Goal: Communication & Community: Share content

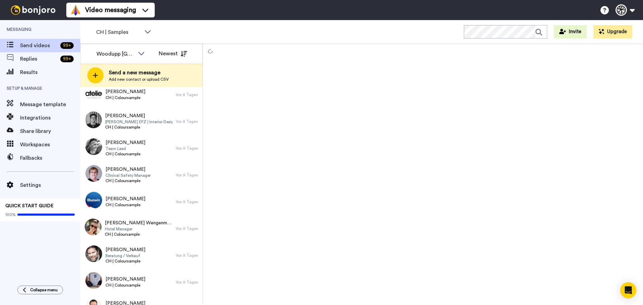
scroll to position [1839, 0]
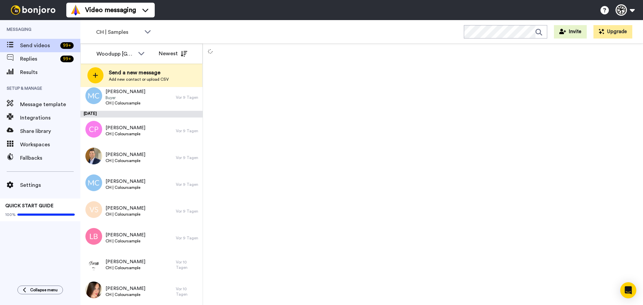
click at [262, 122] on div at bounding box center [423, 175] width 440 height 262
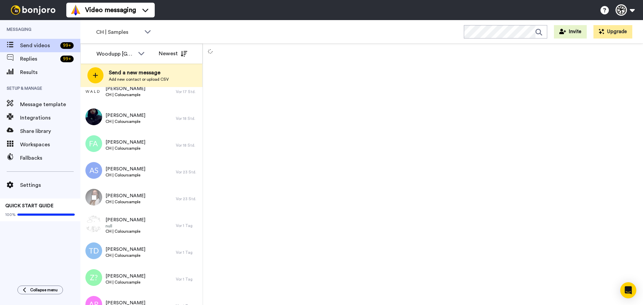
click at [100, 197] on div at bounding box center [93, 197] width 24 height 23
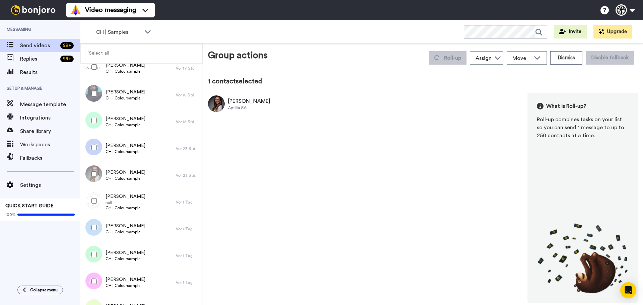
click at [100, 285] on div at bounding box center [93, 281] width 24 height 23
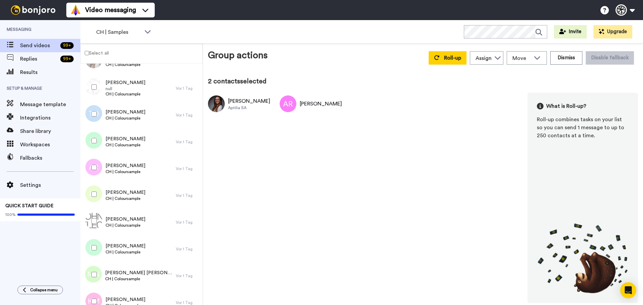
scroll to position [531, 0]
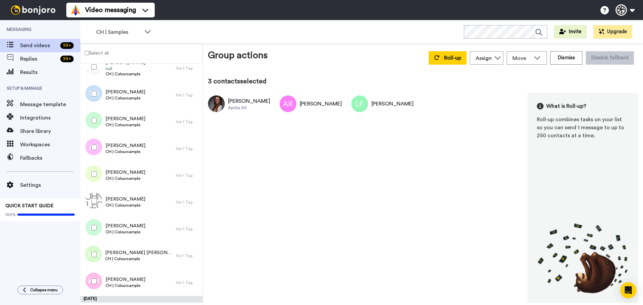
click at [93, 258] on div at bounding box center [93, 254] width 24 height 23
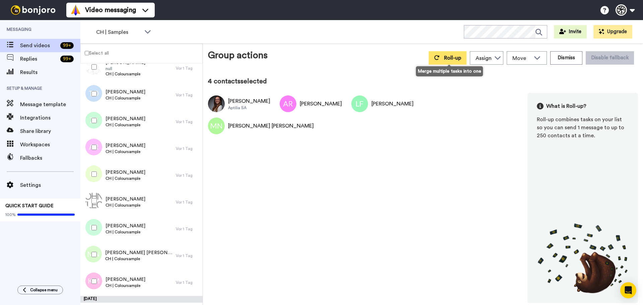
click at [461, 57] on span "Roll-up" at bounding box center [452, 57] width 17 height 5
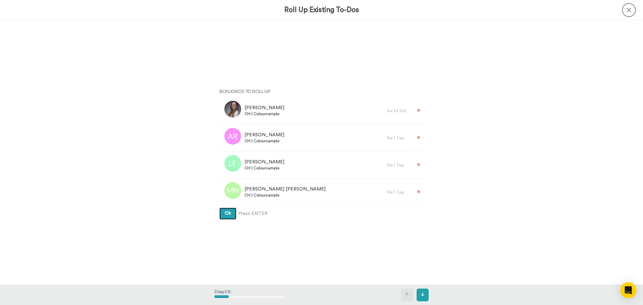
click at [219, 208] on button "Ok" at bounding box center [227, 214] width 17 height 12
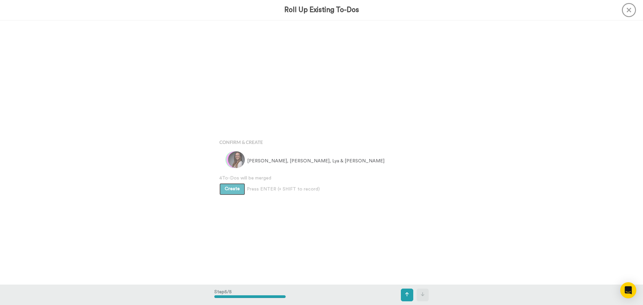
scroll to position [1058, 0]
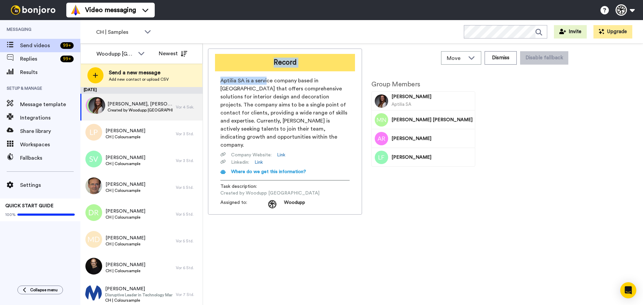
click at [268, 71] on div "Record Aptilia SA is a service company based in [GEOGRAPHIC_DATA] that offers c…" at bounding box center [285, 132] width 154 height 166
click at [269, 63] on button "Record" at bounding box center [285, 62] width 140 height 17
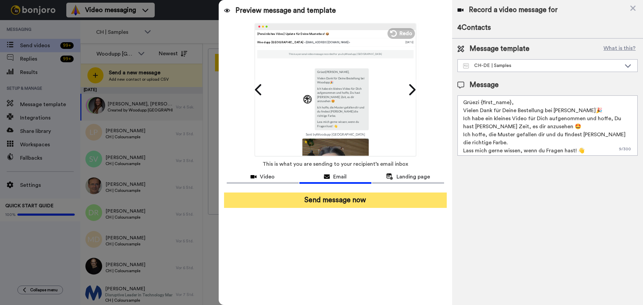
click at [349, 206] on button "Send message now" at bounding box center [335, 200] width 223 height 15
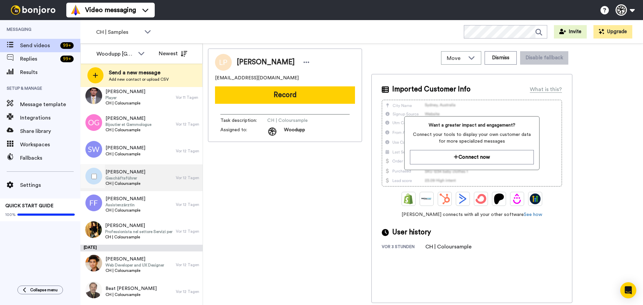
scroll to position [176, 0]
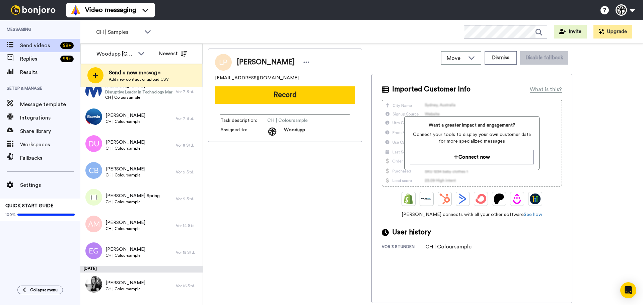
click at [90, 197] on div at bounding box center [93, 197] width 24 height 23
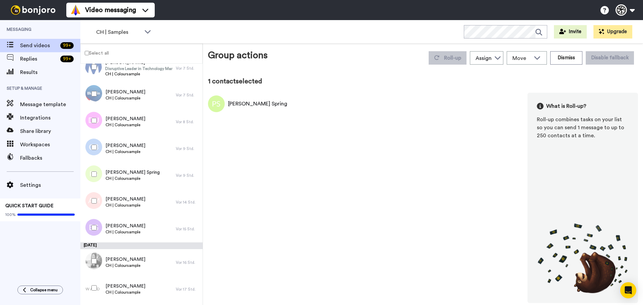
click at [99, 201] on div at bounding box center [93, 200] width 24 height 23
click at [95, 217] on div at bounding box center [93, 227] width 24 height 23
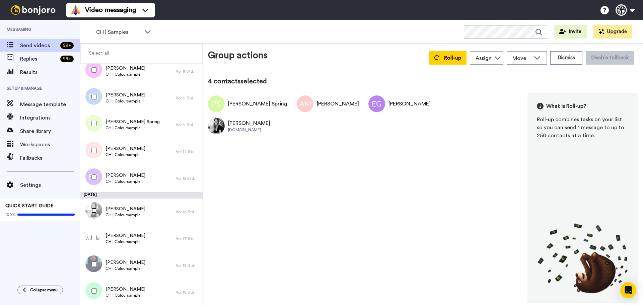
scroll to position [232, 0]
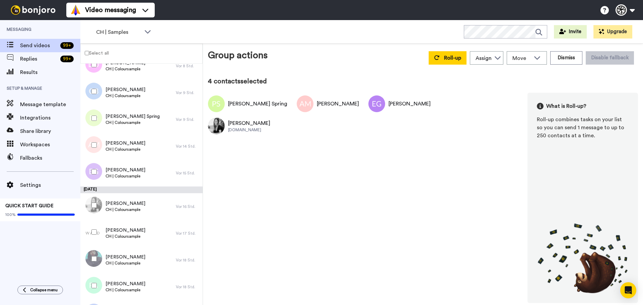
click at [94, 238] on div at bounding box center [93, 231] width 24 height 23
click at [93, 265] on div at bounding box center [93, 258] width 24 height 23
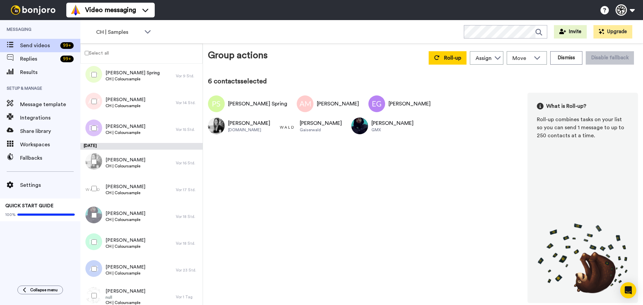
scroll to position [277, 0]
click at [91, 249] on div at bounding box center [93, 241] width 24 height 23
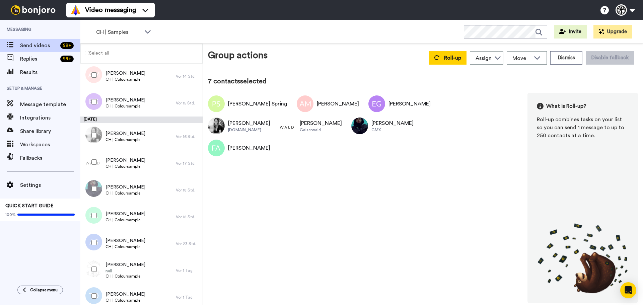
scroll to position [310, 0]
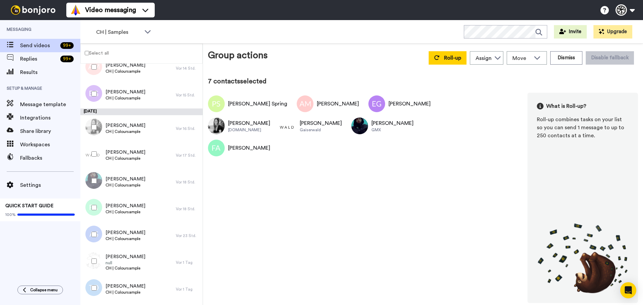
click at [91, 246] on div at bounding box center [93, 234] width 24 height 23
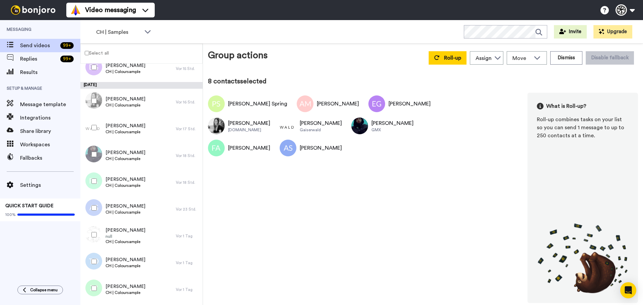
scroll to position [344, 0]
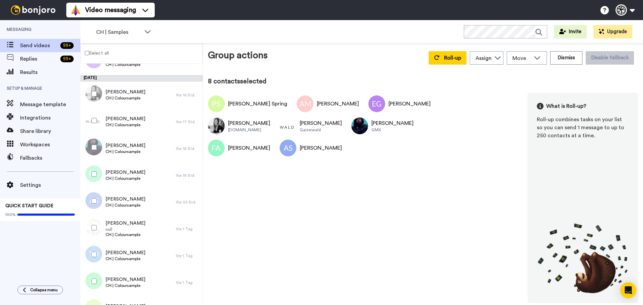
click at [94, 231] on div at bounding box center [93, 227] width 24 height 23
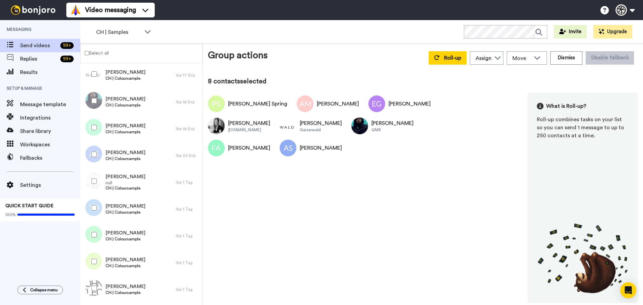
scroll to position [400, 0]
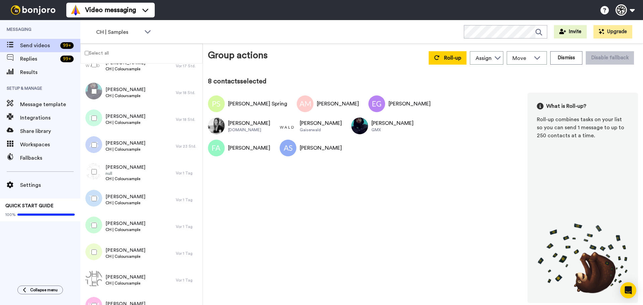
click at [88, 250] on div at bounding box center [93, 252] width 24 height 23
click at [91, 267] on div "Adian Sehovic CH | Coloursample Vor 1 Tag" at bounding box center [141, 280] width 122 height 27
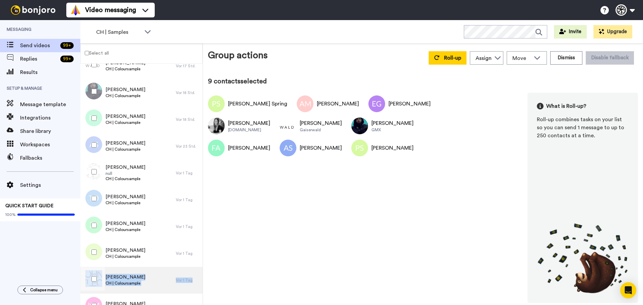
click at [106, 285] on span "CH | Coloursample" at bounding box center [126, 283] width 40 height 5
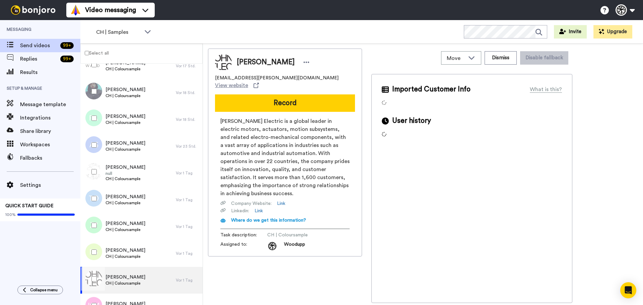
click at [99, 277] on div at bounding box center [93, 278] width 24 height 23
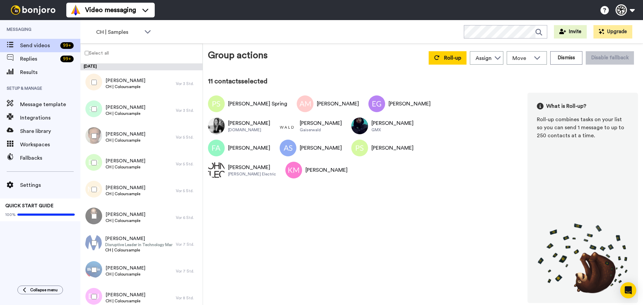
scroll to position [383, 0]
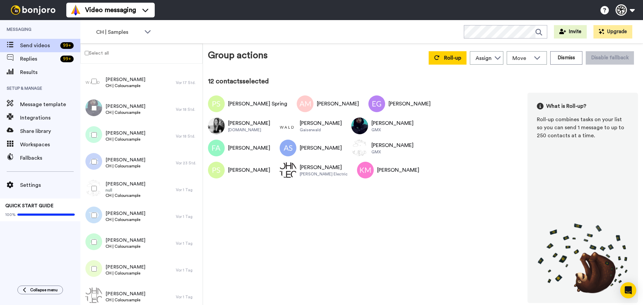
click at [95, 212] on div at bounding box center [93, 215] width 24 height 23
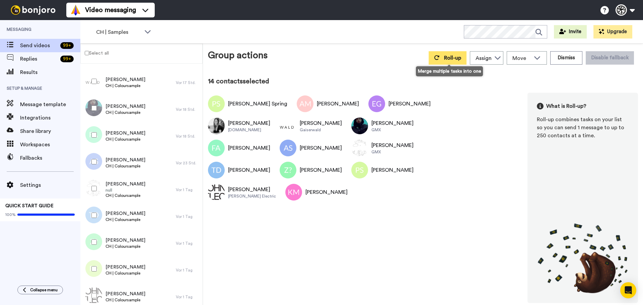
click at [449, 56] on span "Roll-up" at bounding box center [452, 57] width 17 height 5
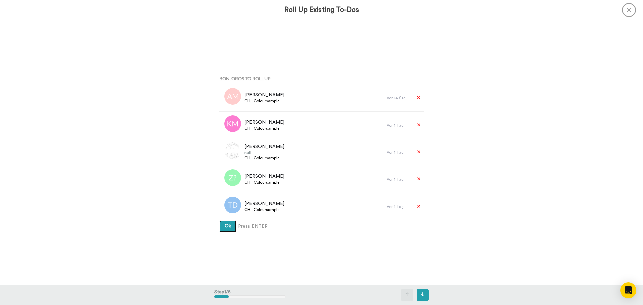
click at [219, 220] on button "Ok" at bounding box center [227, 226] width 17 height 12
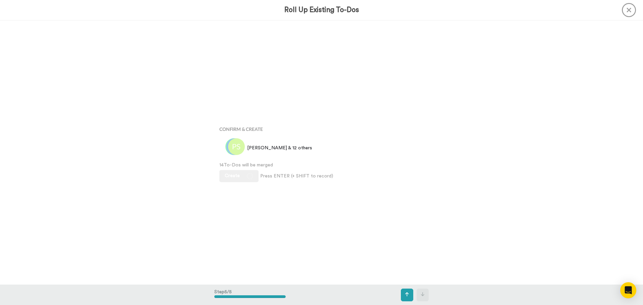
scroll to position [1058, 0]
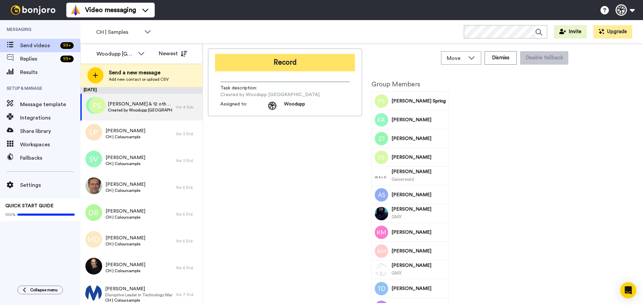
click at [294, 68] on button "Record" at bounding box center [285, 62] width 140 height 17
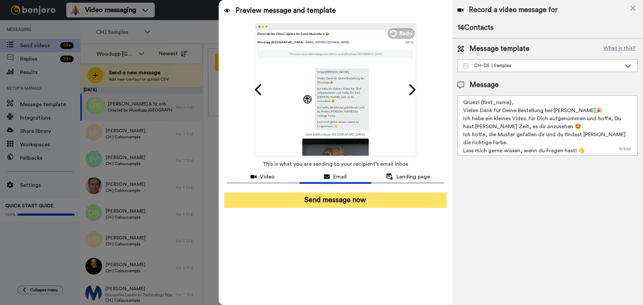
click at [331, 199] on button "Send message now" at bounding box center [335, 200] width 223 height 15
